Goal: Transaction & Acquisition: Purchase product/service

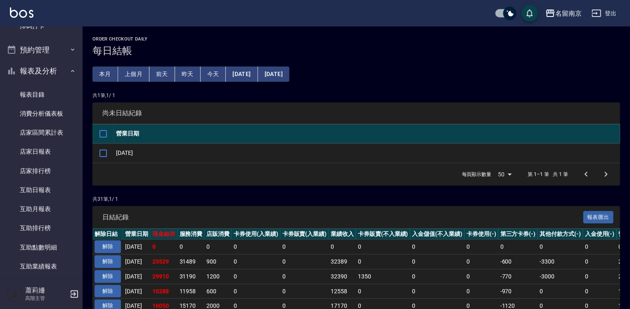
scroll to position [413, 0]
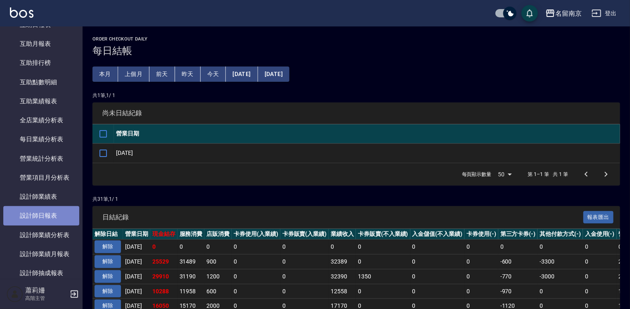
click at [60, 215] on link "設計師日報表" at bounding box center [41, 215] width 76 height 19
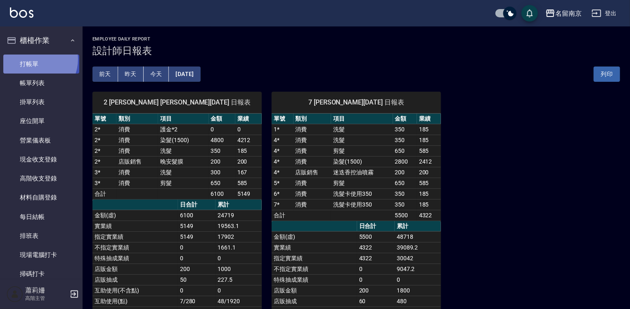
click at [33, 60] on link "打帳單" at bounding box center [41, 64] width 76 height 19
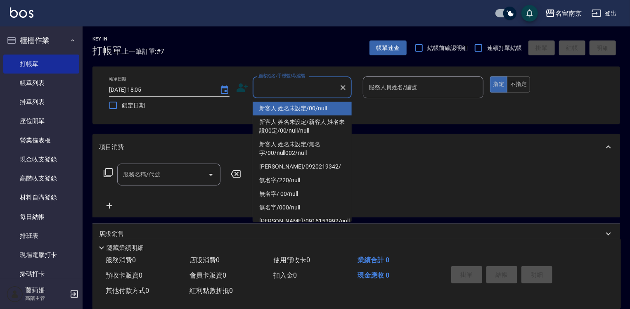
click at [277, 91] on input "顧客姓名/手機號碼/編號" at bounding box center [296, 87] width 79 height 14
click at [287, 106] on li "新客人 姓名未設定/00/null" at bounding box center [302, 109] width 99 height 14
type input "新客人 姓名未設定/00/null"
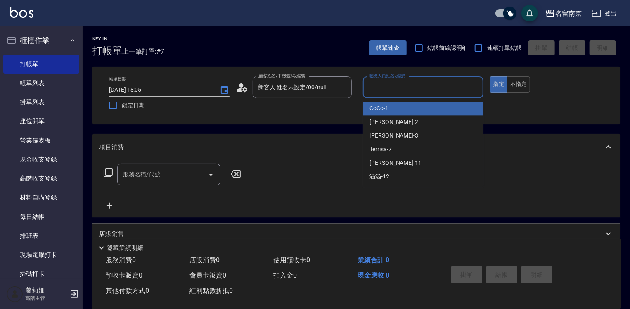
click at [386, 91] on input "服務人員姓名/編號" at bounding box center [423, 87] width 113 height 14
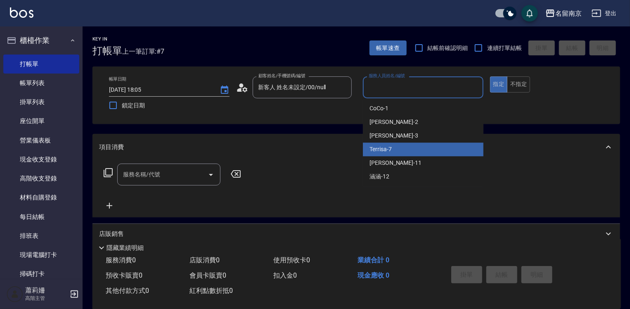
click at [383, 143] on div "Terrisa -7" at bounding box center [423, 150] width 121 height 14
type input "Terrisa-7"
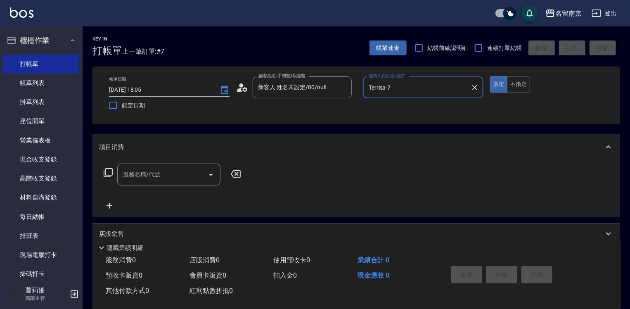
click at [193, 176] on input "服務名稱/代號" at bounding box center [162, 174] width 83 height 14
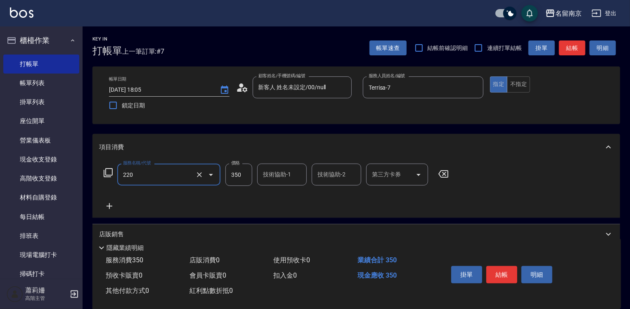
type input "洗髮(220)"
type input "Terrisa-7"
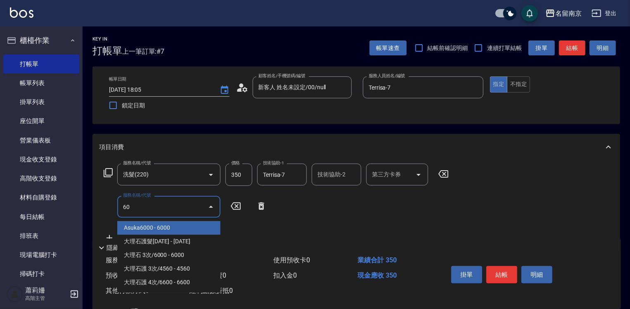
type input "6"
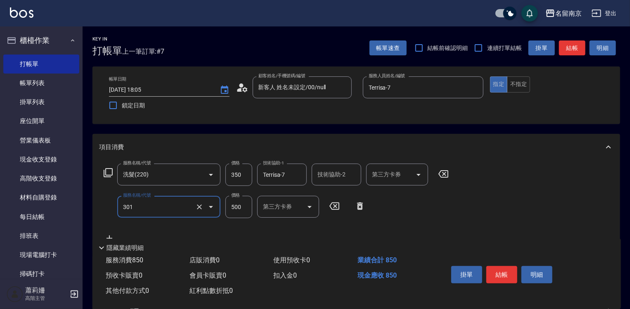
type input "剪髮(301)"
type input "600"
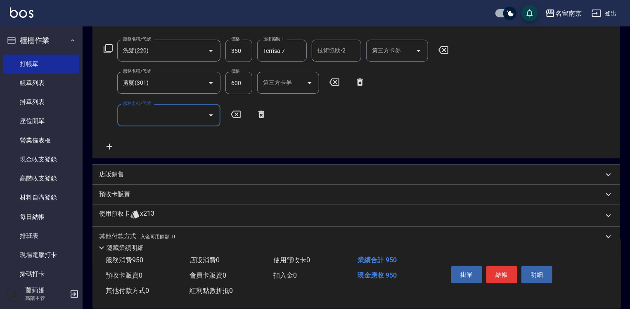
click at [112, 181] on div "店販銷售" at bounding box center [357, 175] width 528 height 20
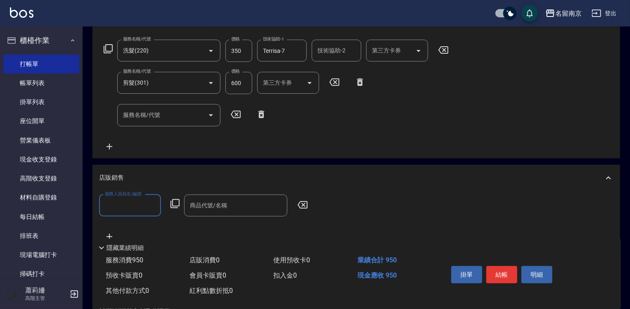
scroll to position [0, 0]
type input "Terrisa-7"
click at [173, 204] on icon at bounding box center [175, 204] width 10 height 10
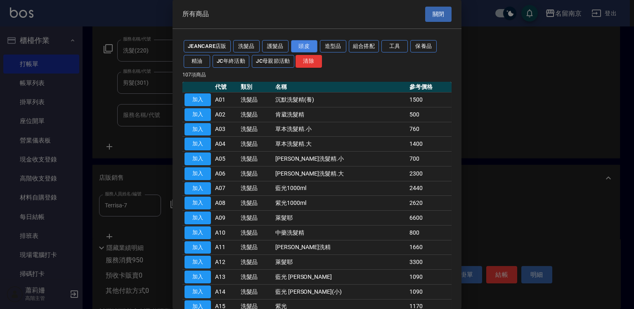
drag, startPoint x: 314, startPoint y: 43, endPoint x: 298, endPoint y: 49, distance: 16.7
click at [314, 43] on button "頭皮" at bounding box center [304, 46] width 26 height 13
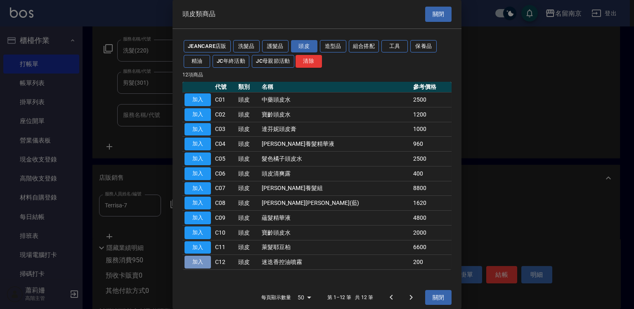
click at [189, 261] on button "加入" at bounding box center [198, 262] width 26 height 13
type input "迷迭香控油噴霧"
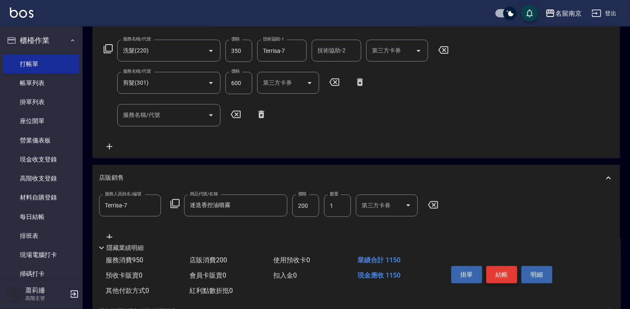
click at [506, 276] on button "結帳" at bounding box center [502, 274] width 31 height 17
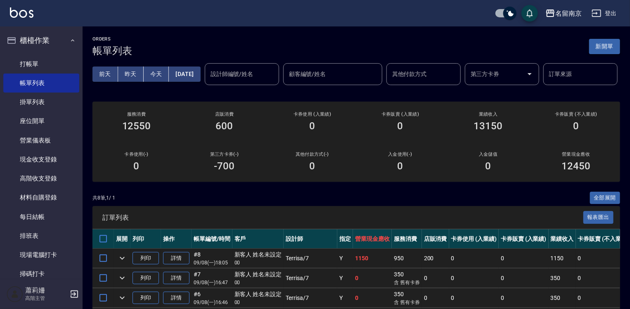
click at [610, 45] on button "新開單" at bounding box center [604, 46] width 31 height 15
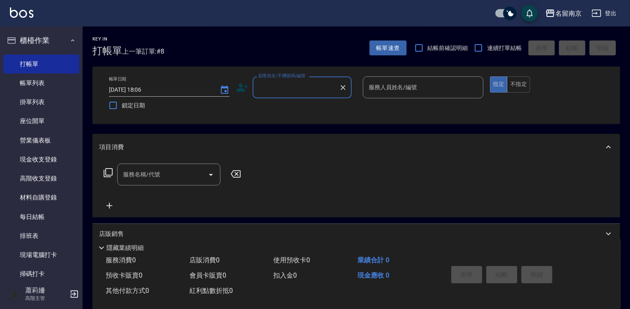
click at [310, 91] on input "顧客姓名/手機號碼/編號" at bounding box center [296, 87] width 79 height 14
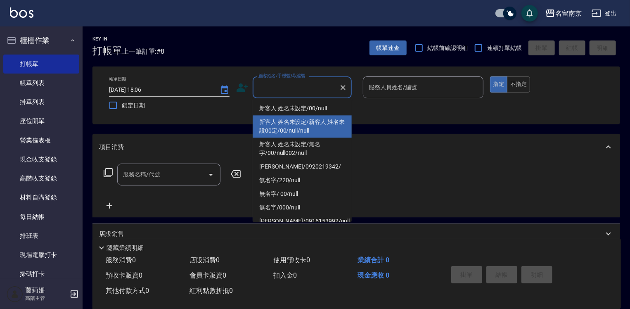
click at [307, 116] on li "新客人 姓名未設定/新客人 姓名未設00定/00/null/null" at bounding box center [302, 126] width 99 height 22
type input "新客人 姓名未設定/新客人 姓名未設00定/00/null/null"
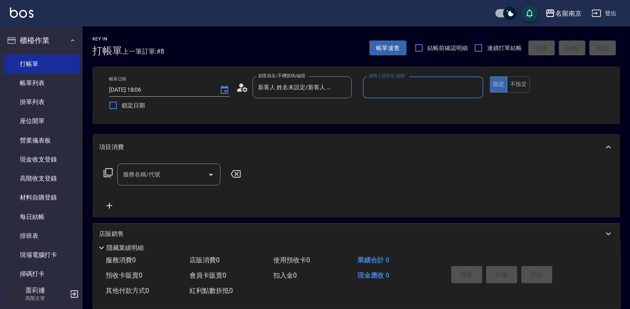
click at [309, 109] on div "帳單日期 [DATE] 18:06 鎖定日期 顧客姓名/手機號碼/編號 新客人 姓名未設定/新客人 姓名未設00定/00/null/null 顧客姓名/手機號…" at bounding box center [356, 95] width 508 height 38
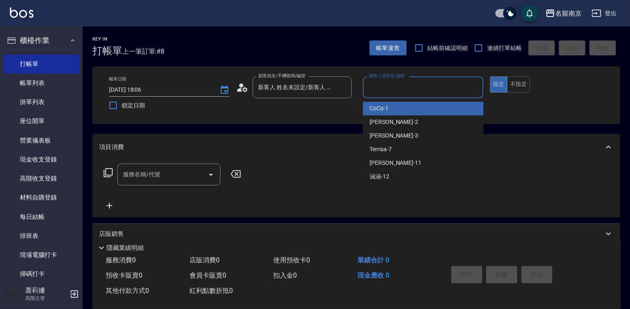
click at [402, 90] on input "服務人員姓名/編號" at bounding box center [423, 87] width 113 height 14
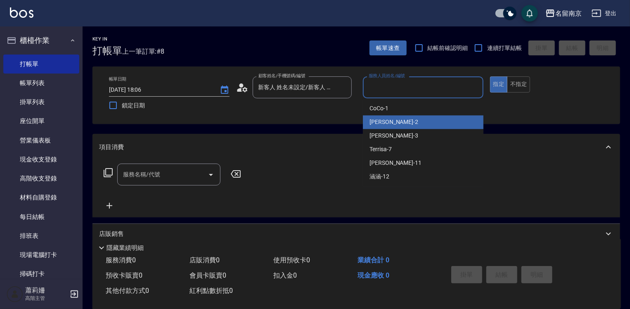
click at [399, 125] on div "[PERSON_NAME] -2" at bounding box center [423, 122] width 121 height 14
type input "[PERSON_NAME]-2"
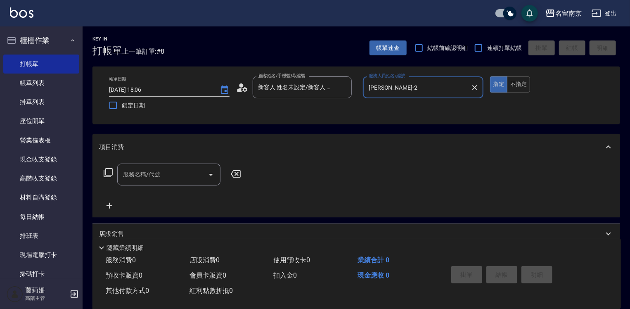
click at [137, 173] on input "服務名稱/代號" at bounding box center [162, 174] width 83 height 14
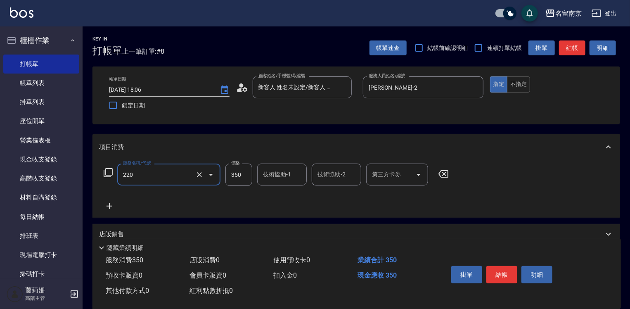
type input "洗髮(220)"
type input "370"
type input "[PERSON_NAME]-2"
click at [505, 273] on button "結帳" at bounding box center [502, 274] width 31 height 17
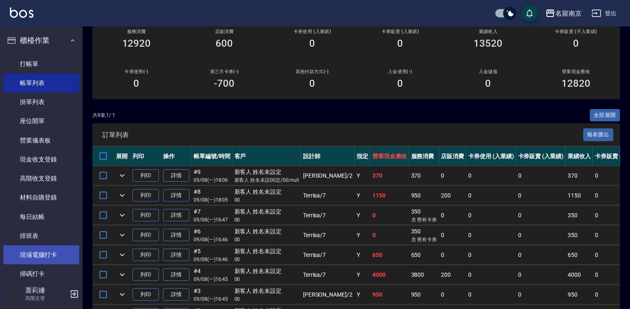
scroll to position [165, 0]
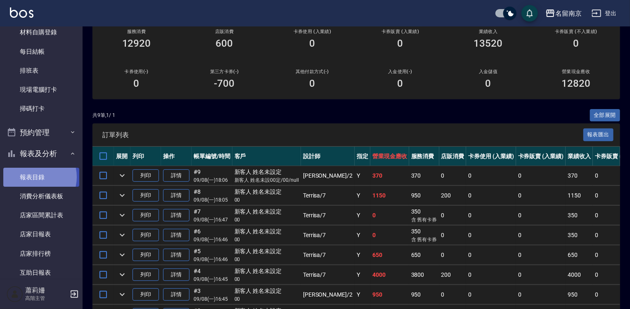
drag, startPoint x: 32, startPoint y: 177, endPoint x: 47, endPoint y: 174, distance: 14.7
click at [32, 176] on link "報表目錄" at bounding box center [41, 177] width 76 height 19
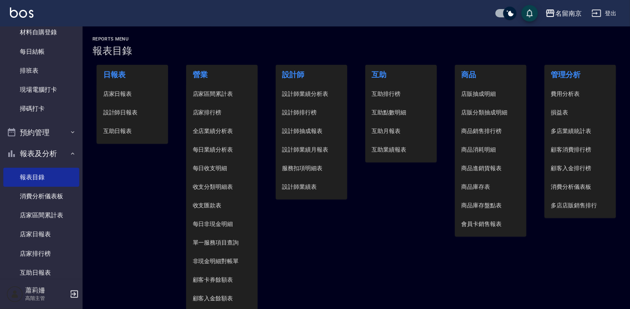
click at [131, 112] on span "設計師日報表" at bounding box center [132, 112] width 59 height 9
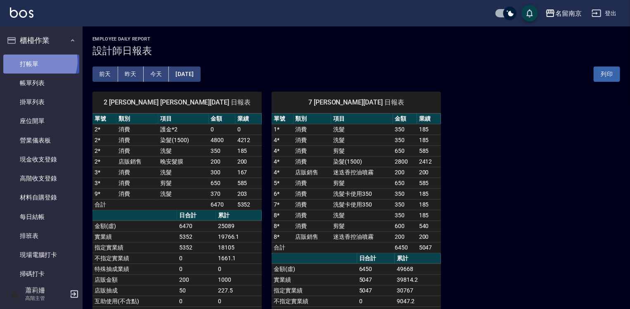
click at [38, 61] on link "打帳單" at bounding box center [41, 64] width 76 height 19
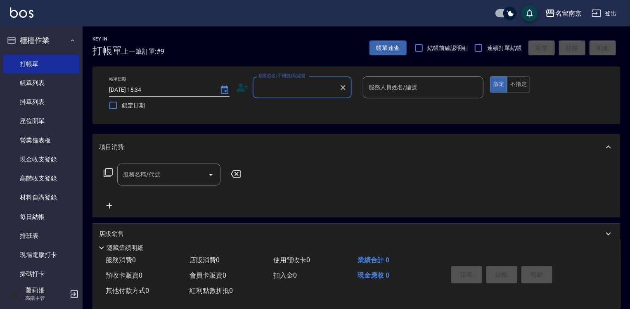
click at [317, 90] on input "顧客姓名/手機號碼/編號" at bounding box center [296, 87] width 79 height 14
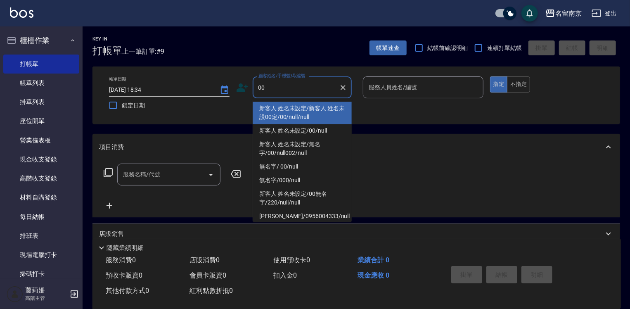
type input "新客人 姓名未設定/新客人 姓名未設00定/00/null/null"
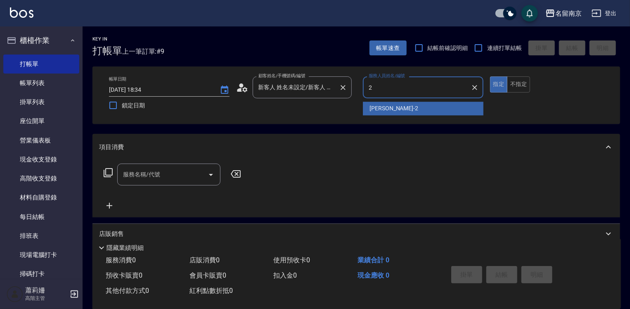
type input "[PERSON_NAME]-2"
type button "true"
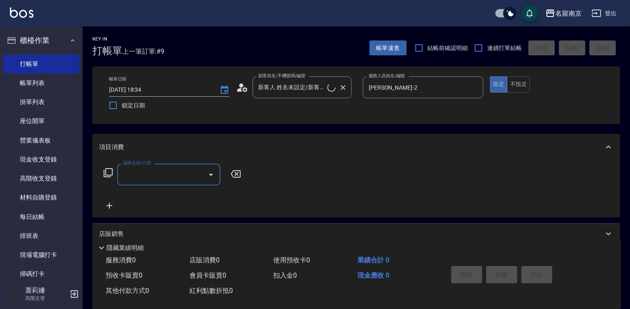
type input "新客人 姓名未設定/00/null"
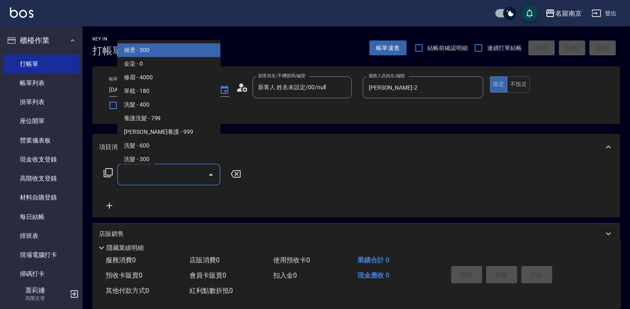
click at [171, 173] on input "服務名稱/代號" at bounding box center [162, 174] width 83 height 14
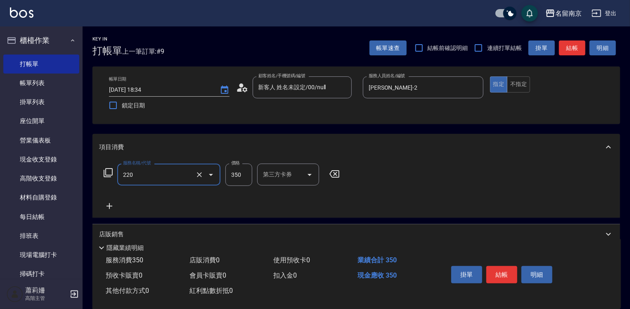
type input "洗髮(220)"
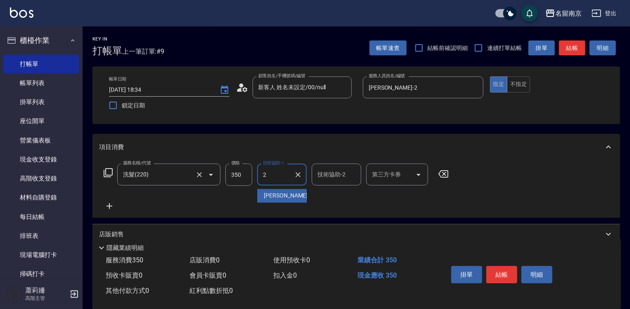
type input "[PERSON_NAME]-2"
click at [112, 205] on icon at bounding box center [109, 206] width 21 height 10
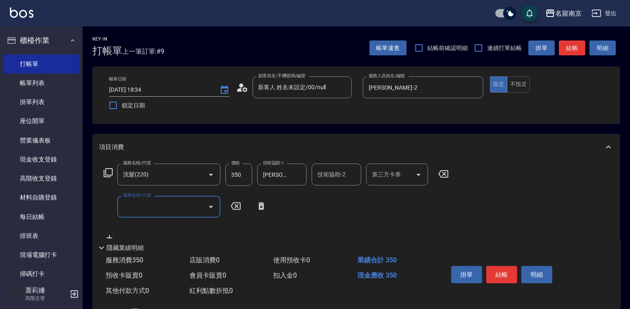
click at [132, 207] on input "服務名稱/代號" at bounding box center [162, 207] width 83 height 14
click at [108, 176] on icon at bounding box center [108, 173] width 10 height 10
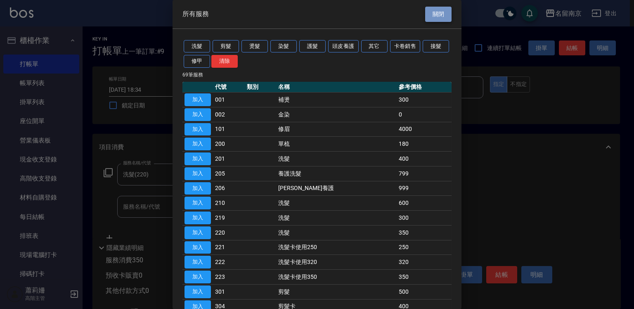
click at [425, 16] on button "關閉" at bounding box center [438, 14] width 26 height 15
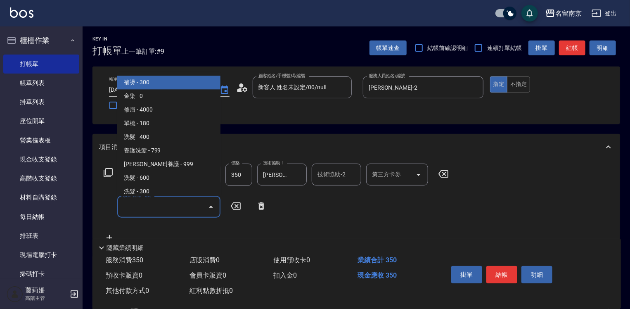
click at [165, 206] on input "服務名稱/代號" at bounding box center [162, 207] width 83 height 14
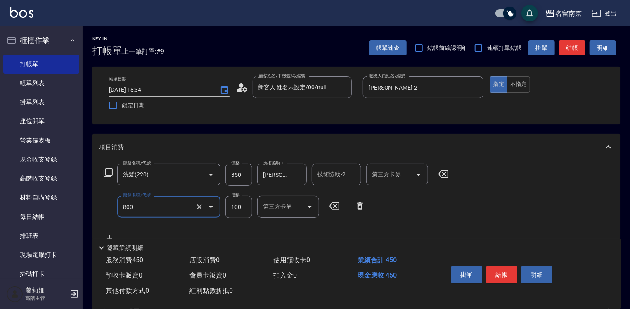
type input "吹捲(800)"
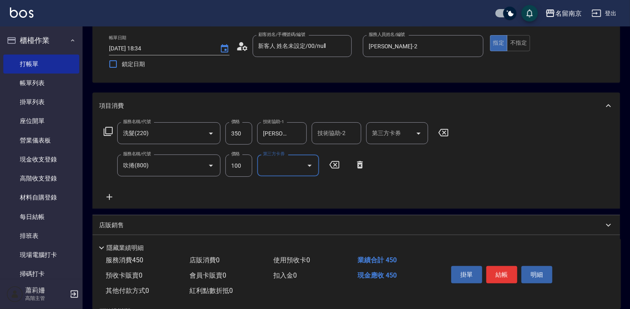
drag, startPoint x: 110, startPoint y: 196, endPoint x: 110, endPoint y: 182, distance: 14.5
click at [109, 196] on icon at bounding box center [109, 197] width 21 height 10
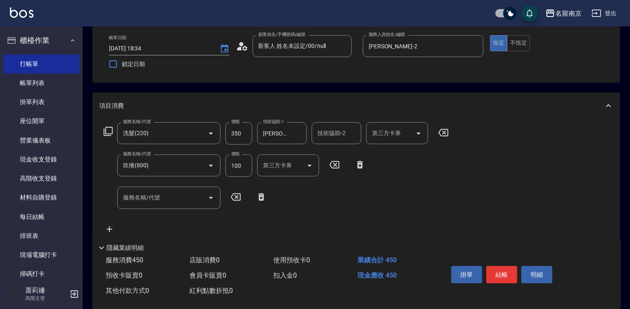
click at [107, 132] on icon at bounding box center [108, 131] width 10 height 10
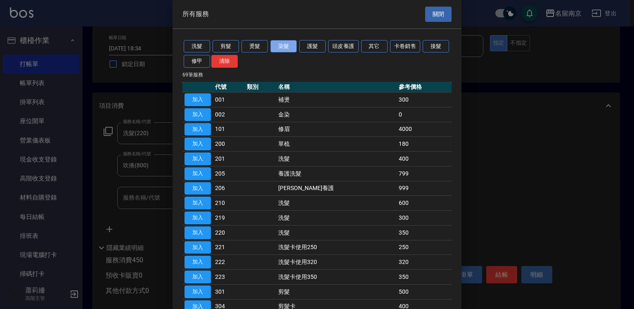
click at [288, 46] on button "染髮" at bounding box center [284, 46] width 26 height 13
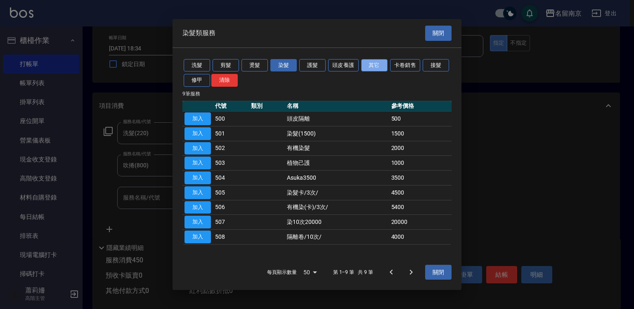
click at [380, 64] on button "其它" at bounding box center [374, 65] width 26 height 13
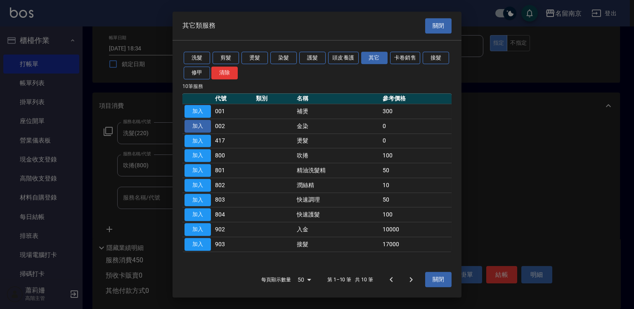
click at [201, 127] on button "加入" at bounding box center [198, 126] width 26 height 13
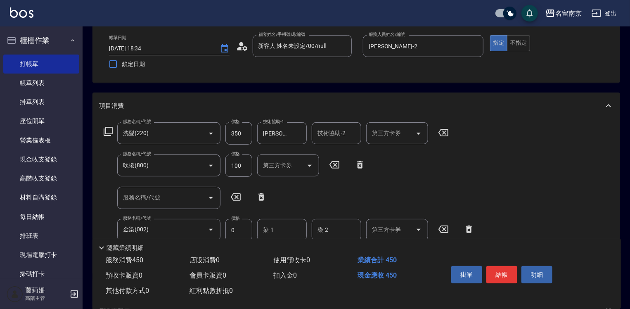
scroll to position [83, 0]
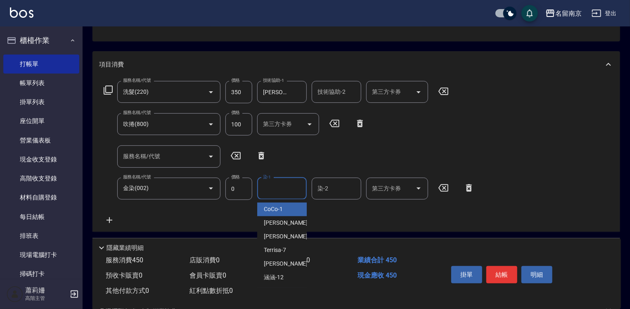
click at [294, 190] on input "染-1" at bounding box center [282, 188] width 42 height 14
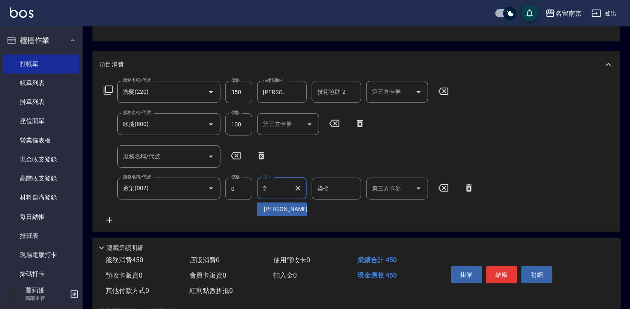
type input "[PERSON_NAME]-2"
click at [260, 156] on icon at bounding box center [262, 155] width 6 height 7
type input "金染(002)"
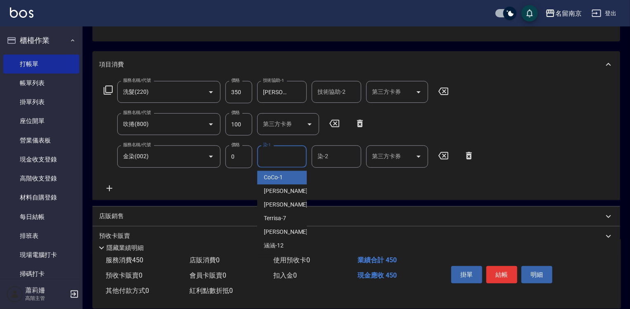
click at [298, 159] on input "染-1" at bounding box center [282, 156] width 42 height 14
type input "[PERSON_NAME]-2"
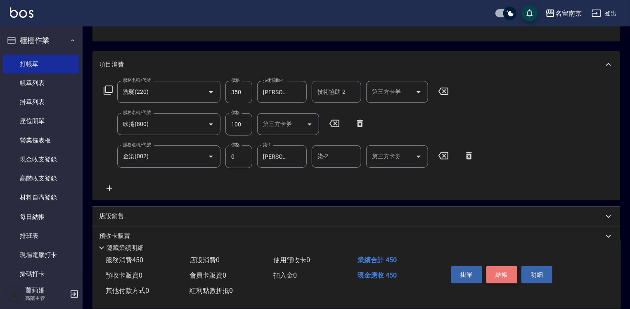
click at [502, 273] on button "結帳" at bounding box center [502, 274] width 31 height 17
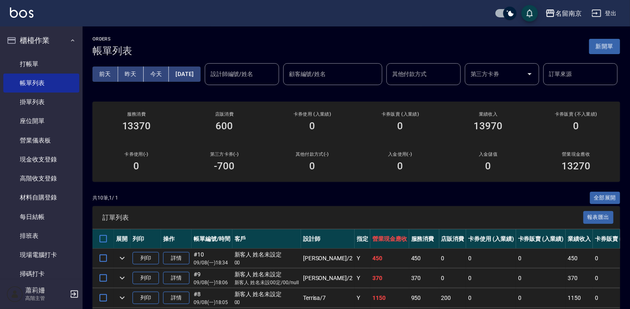
scroll to position [124, 0]
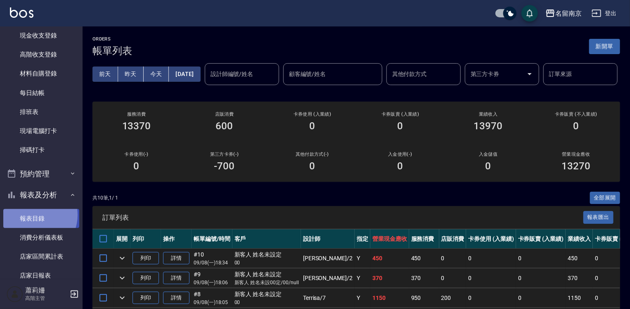
click at [35, 215] on link "報表目錄" at bounding box center [41, 218] width 76 height 19
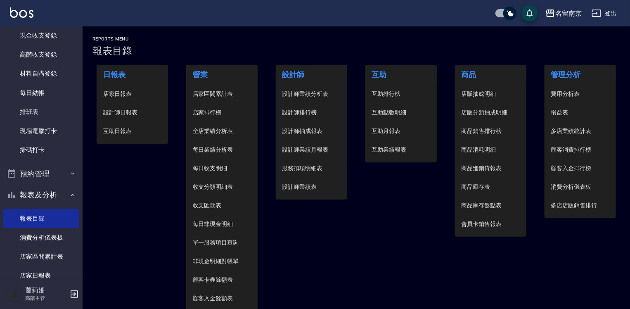
click at [115, 108] on span "設計師日報表" at bounding box center [132, 112] width 59 height 9
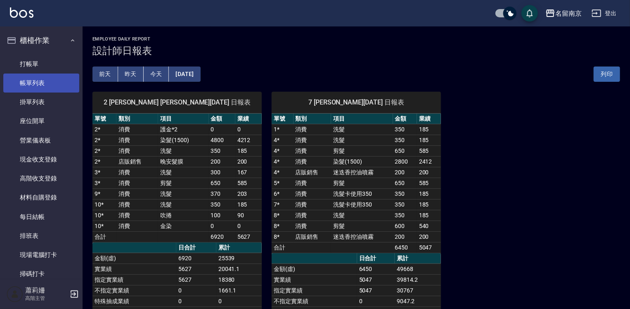
click at [40, 81] on link "帳單列表" at bounding box center [41, 83] width 76 height 19
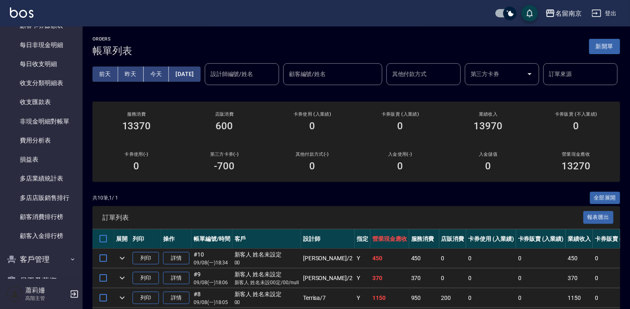
scroll to position [1033, 0]
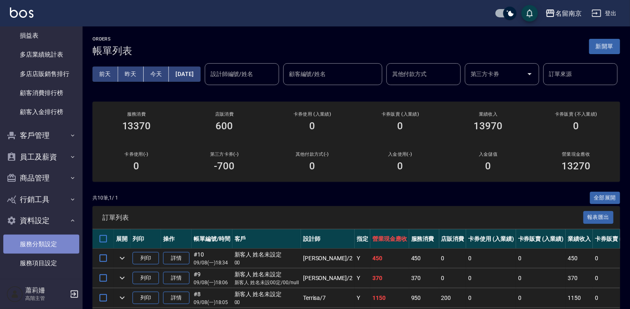
click at [53, 241] on link "服務分類設定" at bounding box center [41, 244] width 76 height 19
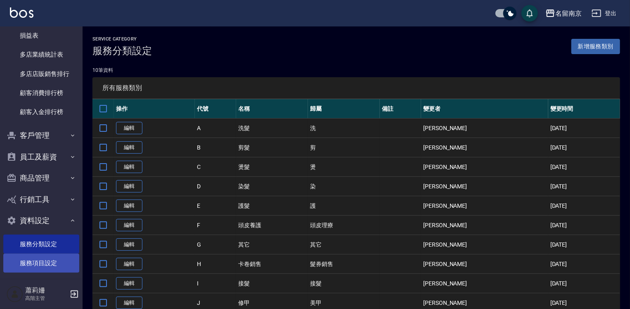
click at [52, 261] on link "服務項目設定" at bounding box center [41, 263] width 76 height 19
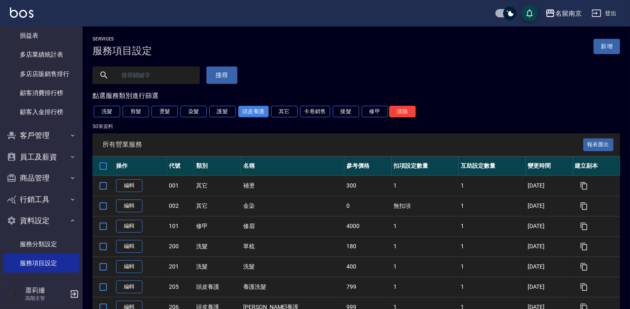
click at [254, 111] on button "頭皮養護" at bounding box center [253, 112] width 31 height 12
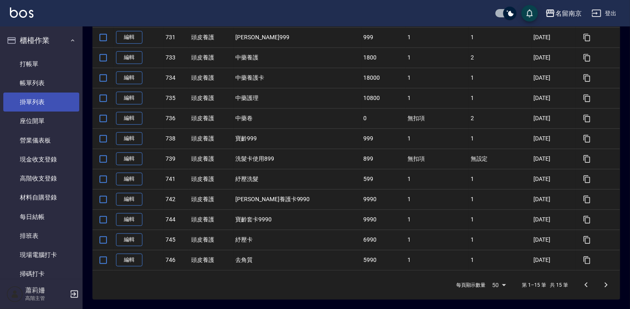
scroll to position [85, 0]
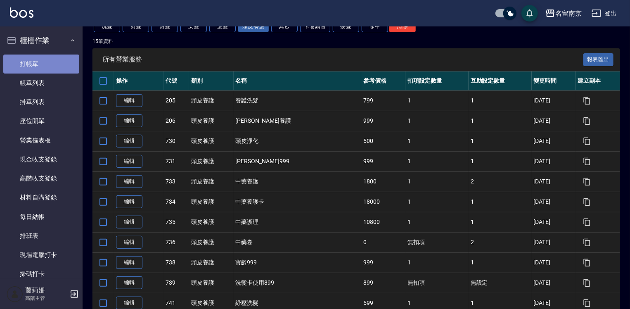
click at [59, 66] on link "打帳單" at bounding box center [41, 64] width 76 height 19
